Goal: Transaction & Acquisition: Register for event/course

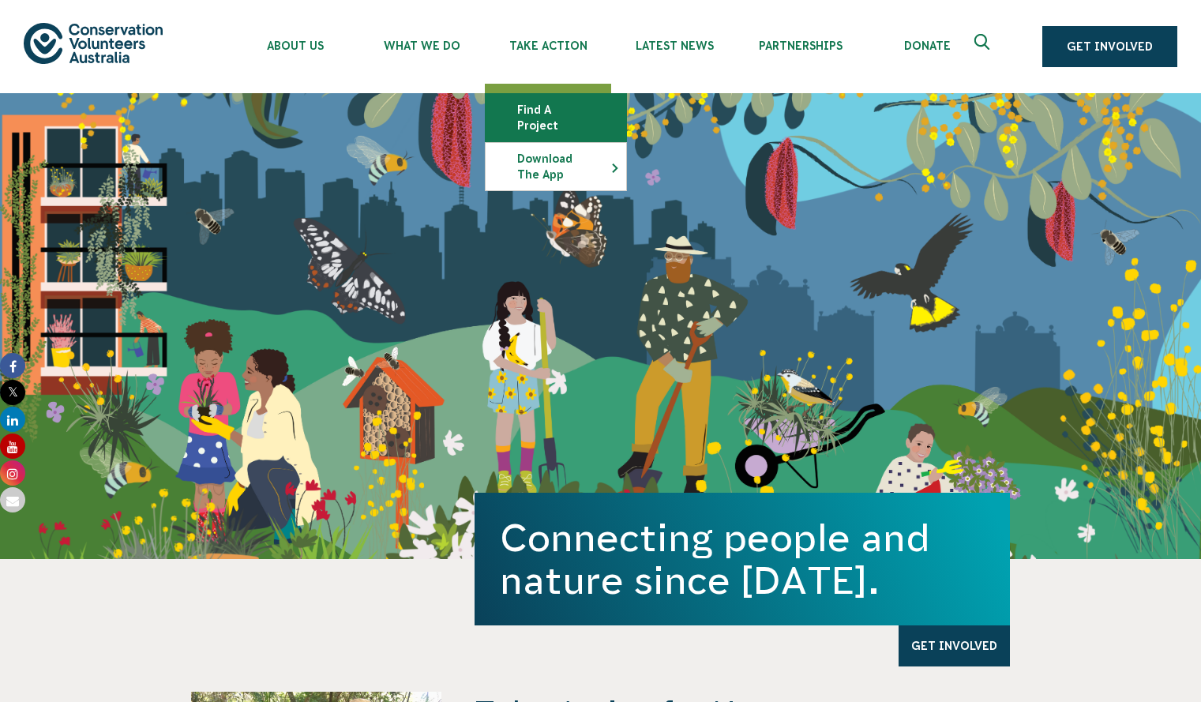
click at [548, 117] on link "Find a project" at bounding box center [556, 117] width 141 height 47
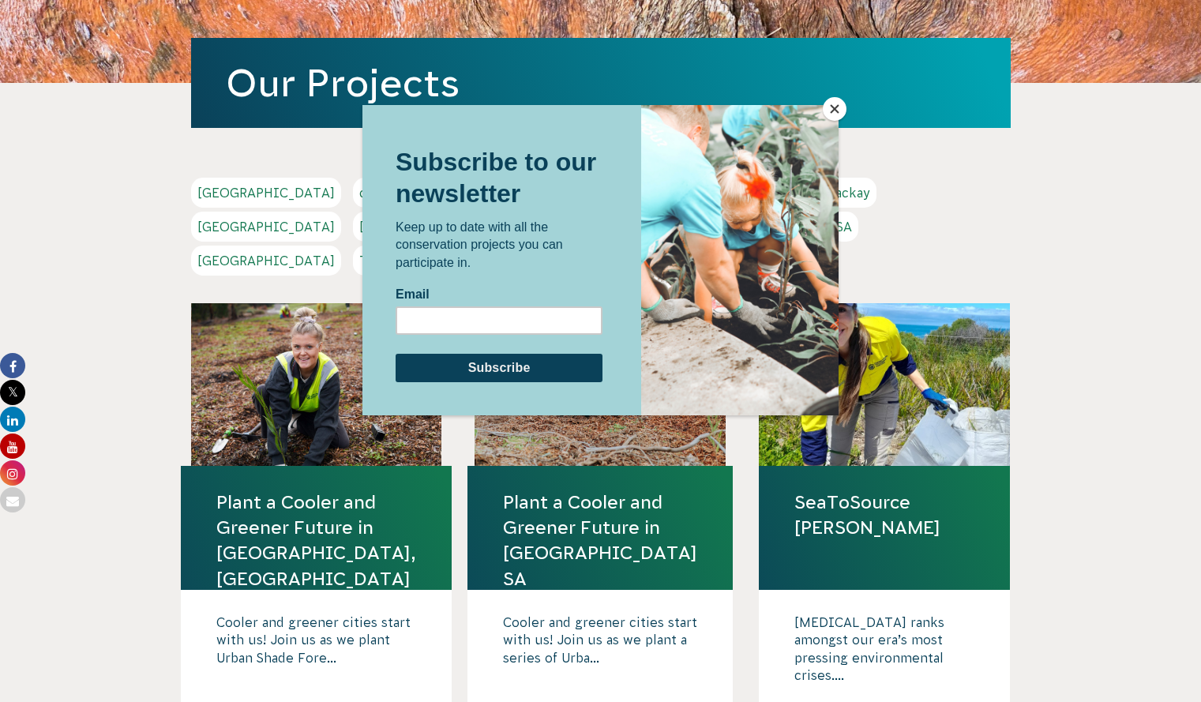
scroll to position [208, 0]
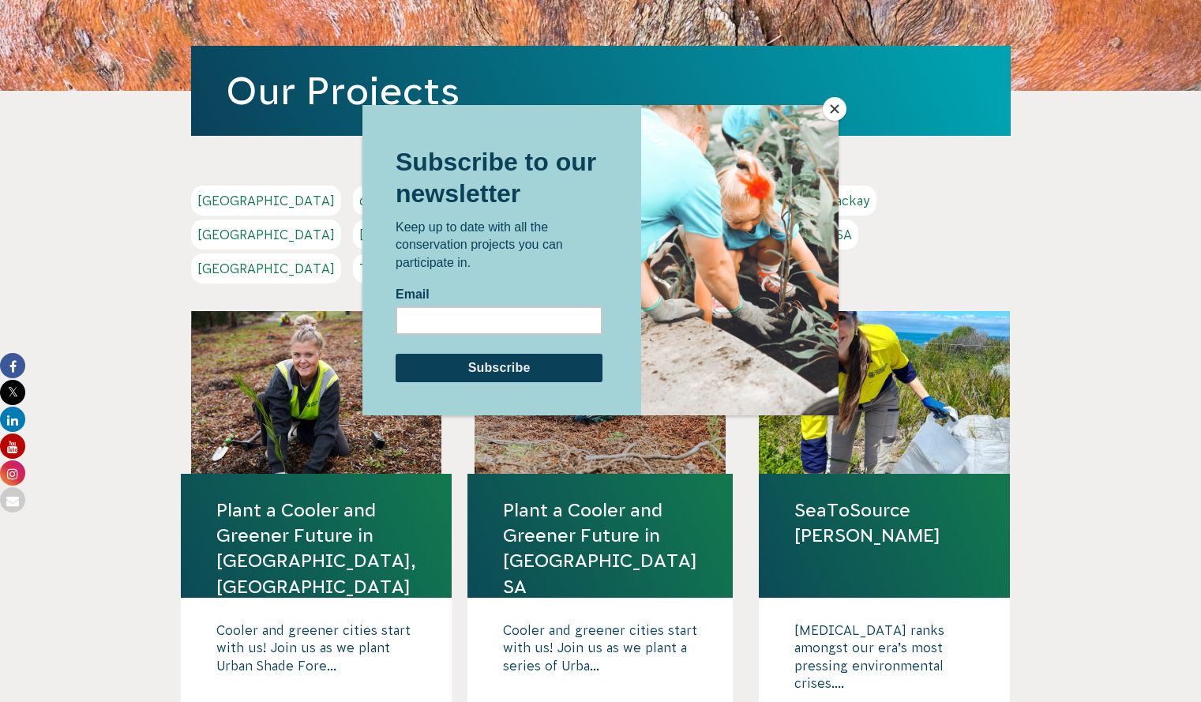
click at [72, 215] on div at bounding box center [600, 351] width 1201 height 702
click at [828, 109] on button "Close" at bounding box center [835, 109] width 24 height 24
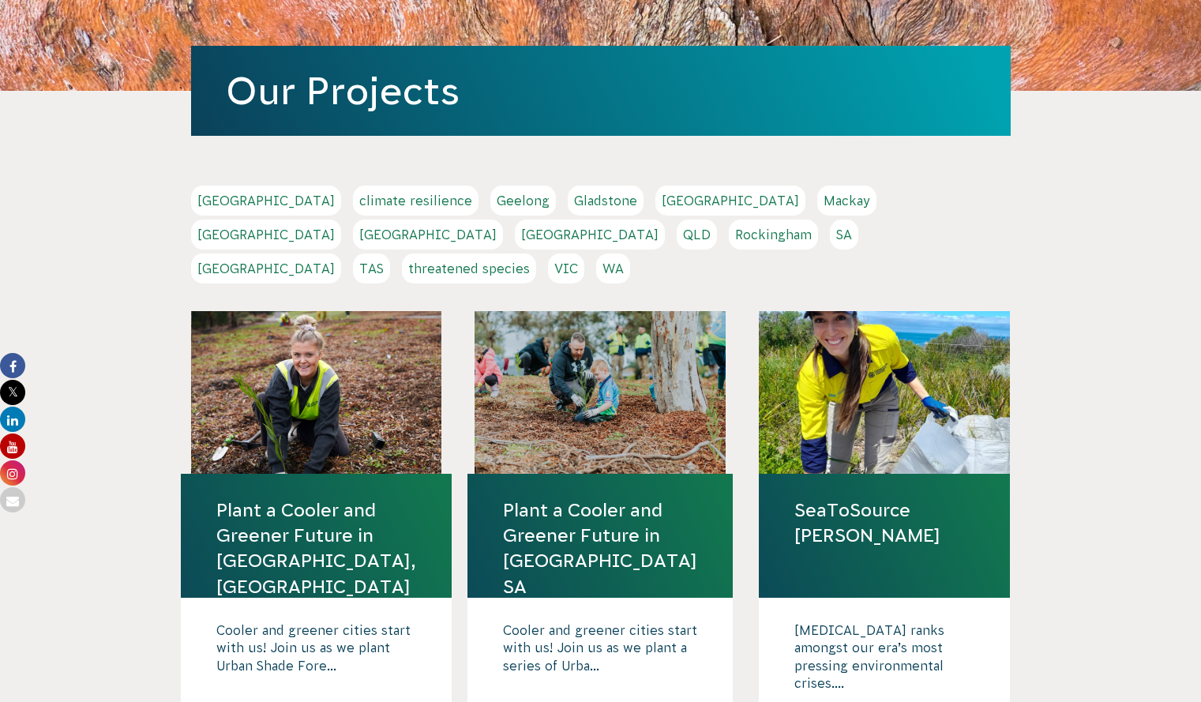
click at [717, 220] on link "QLD" at bounding box center [697, 235] width 40 height 30
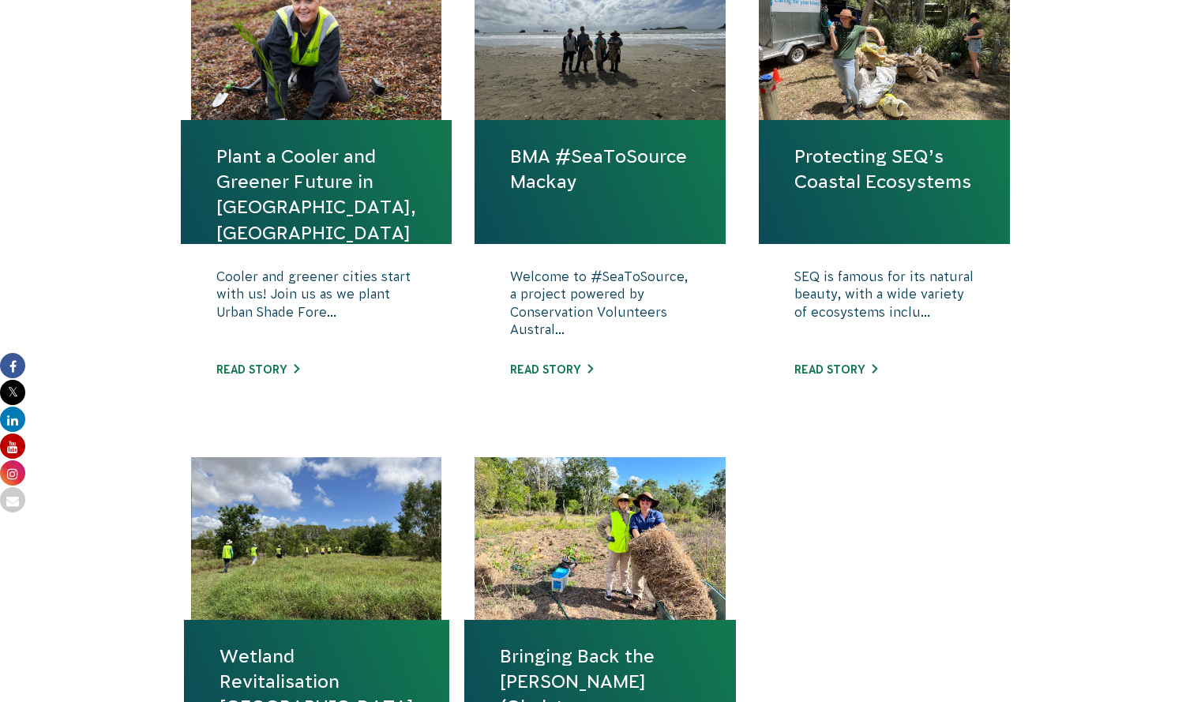
scroll to position [647, 0]
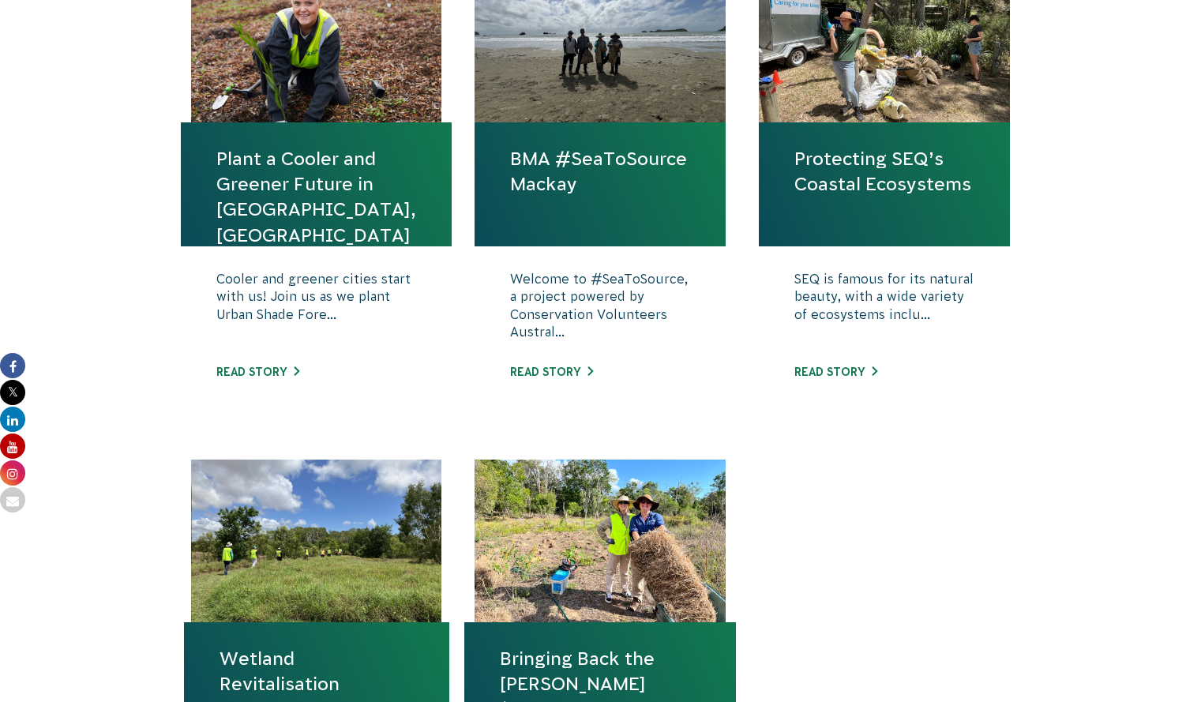
click at [323, 190] on link "Plant a Cooler and Greener Future in [GEOGRAPHIC_DATA], [GEOGRAPHIC_DATA]" at bounding box center [316, 197] width 200 height 102
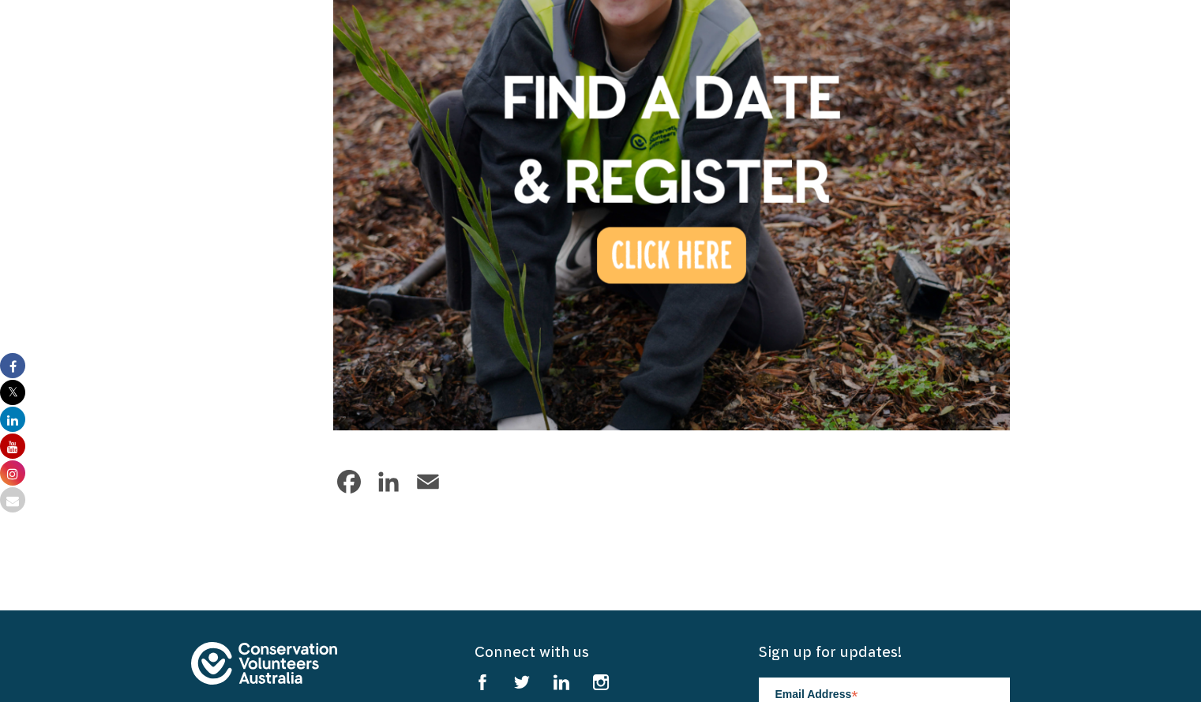
scroll to position [1432, 0]
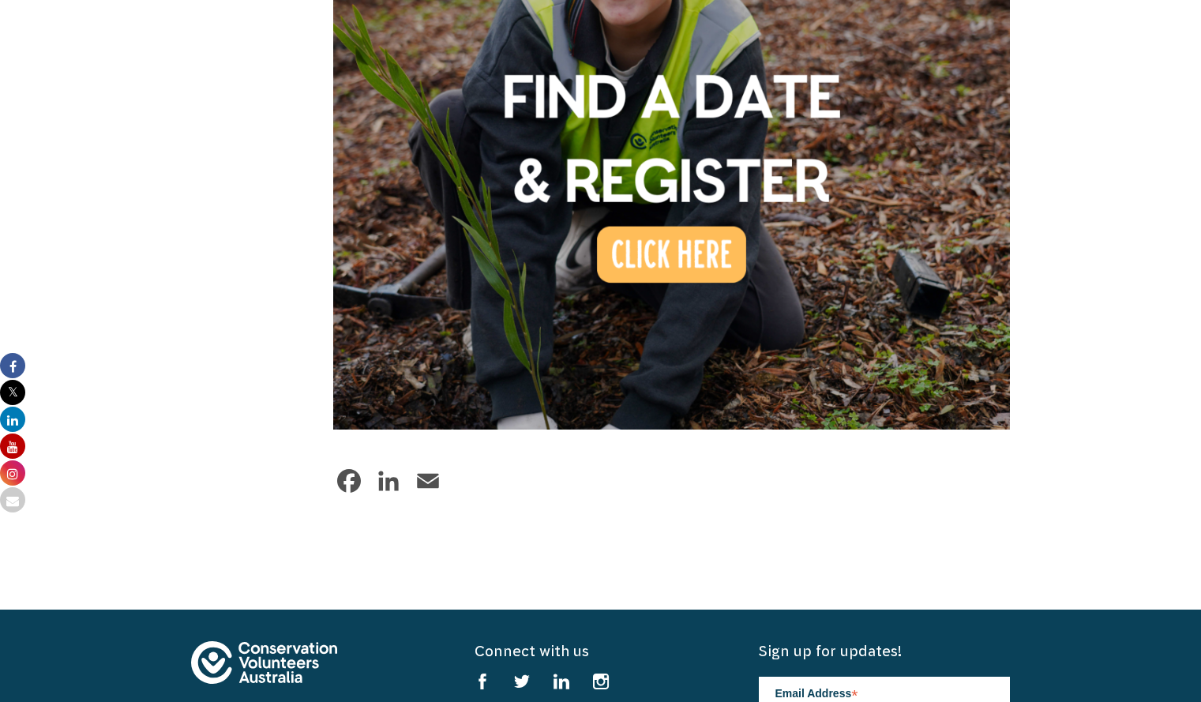
click at [664, 216] on img at bounding box center [671, 90] width 677 height 677
